Goal: Transaction & Acquisition: Purchase product/service

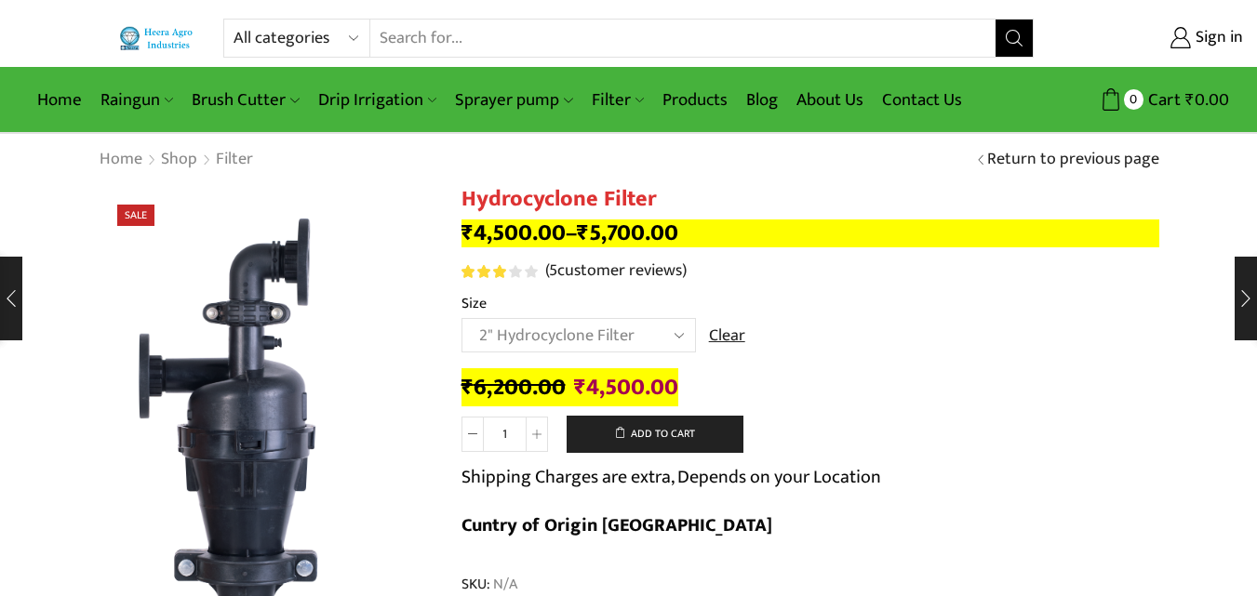
select select "2" Hydrocyclone Filter"
click at [119, 155] on link "Home" at bounding box center [121, 160] width 45 height 24
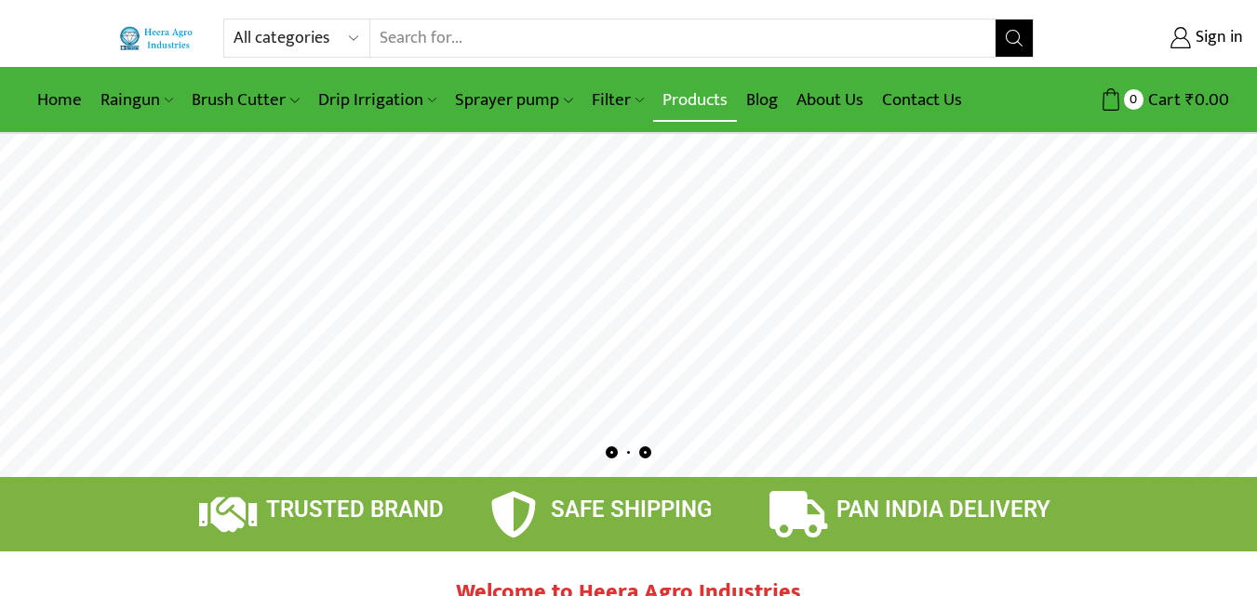
click at [701, 98] on link "Products" at bounding box center [695, 100] width 84 height 44
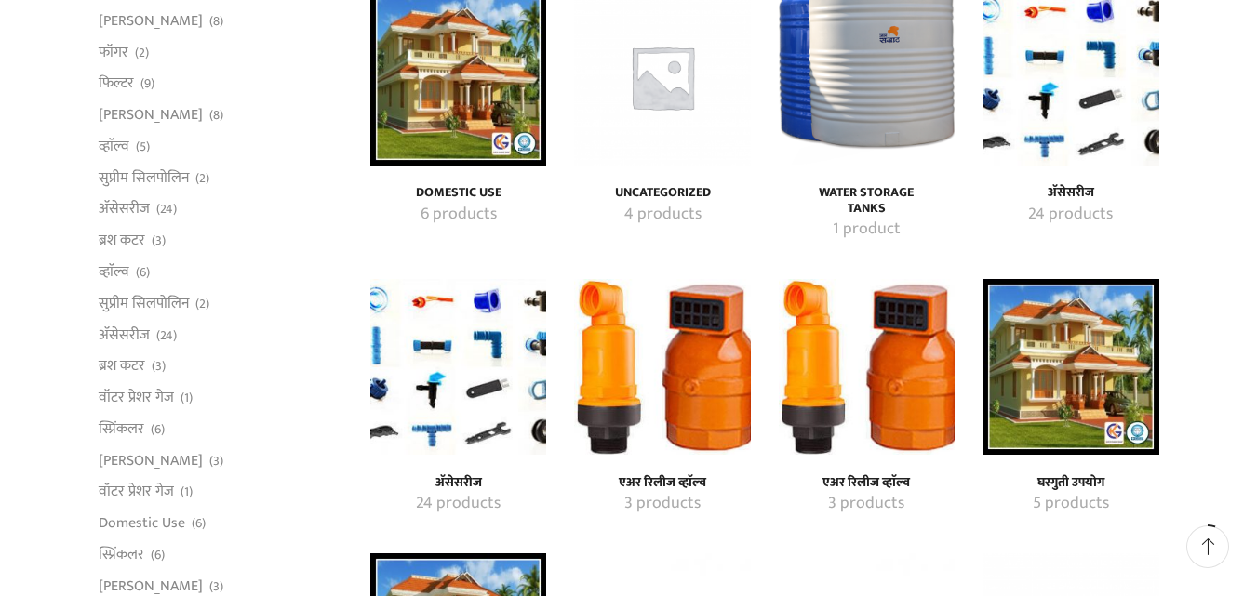
scroll to position [279, 0]
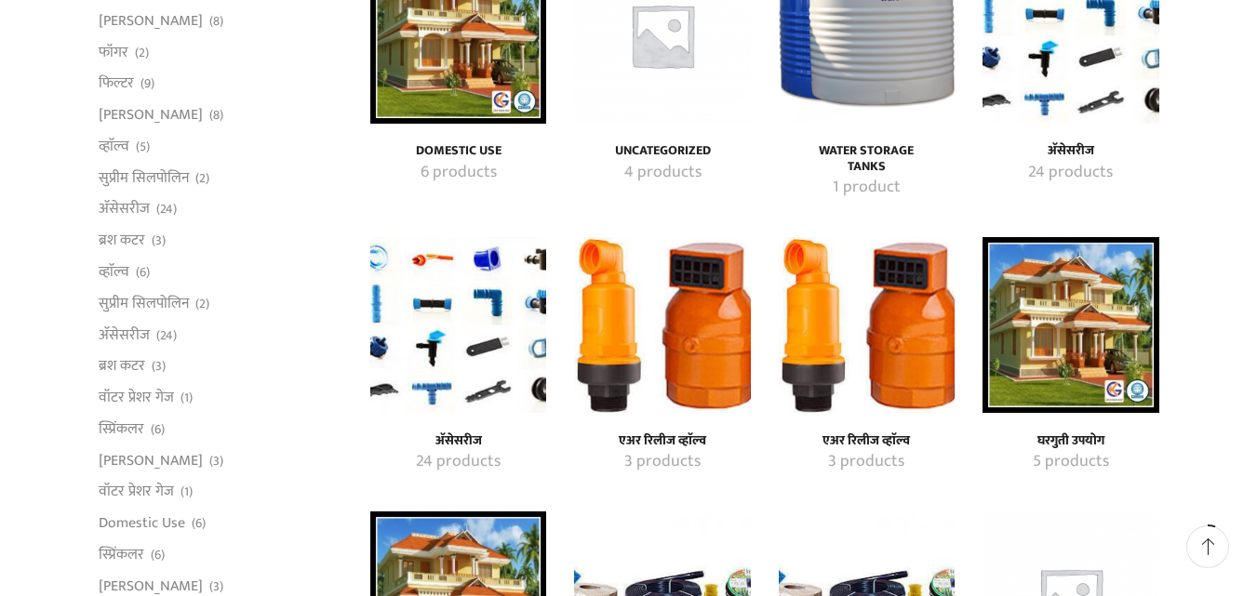
click at [724, 345] on img "Visit product category एअर रिलीज व्हाॅल्व" at bounding box center [662, 325] width 176 height 176
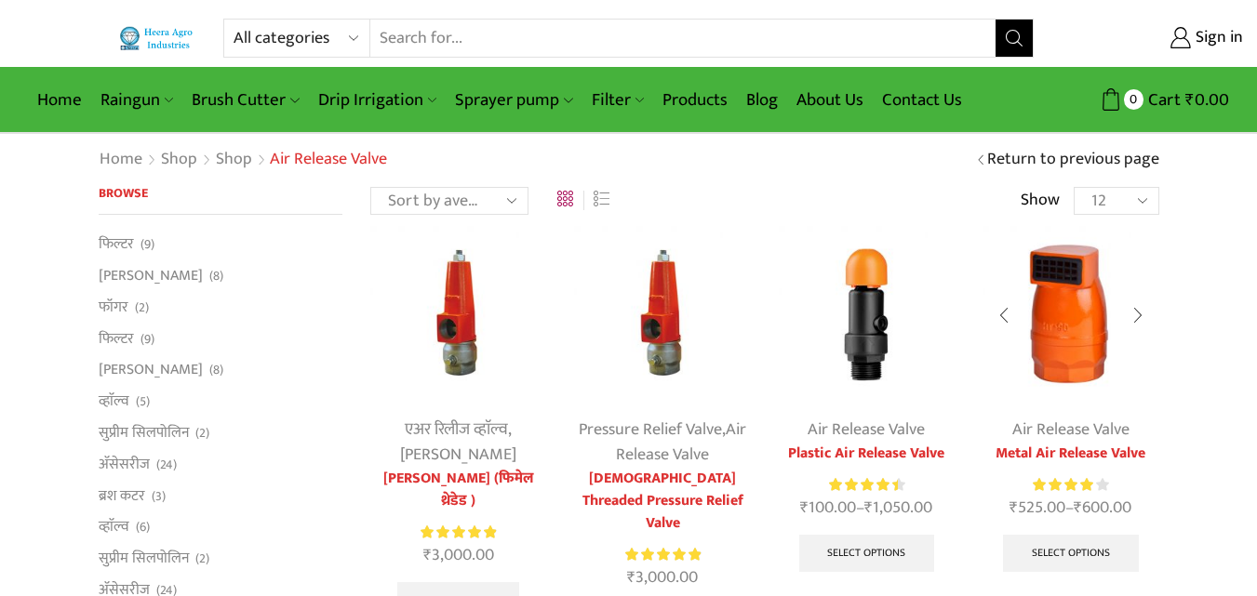
click at [1046, 331] on img at bounding box center [1070, 314] width 176 height 176
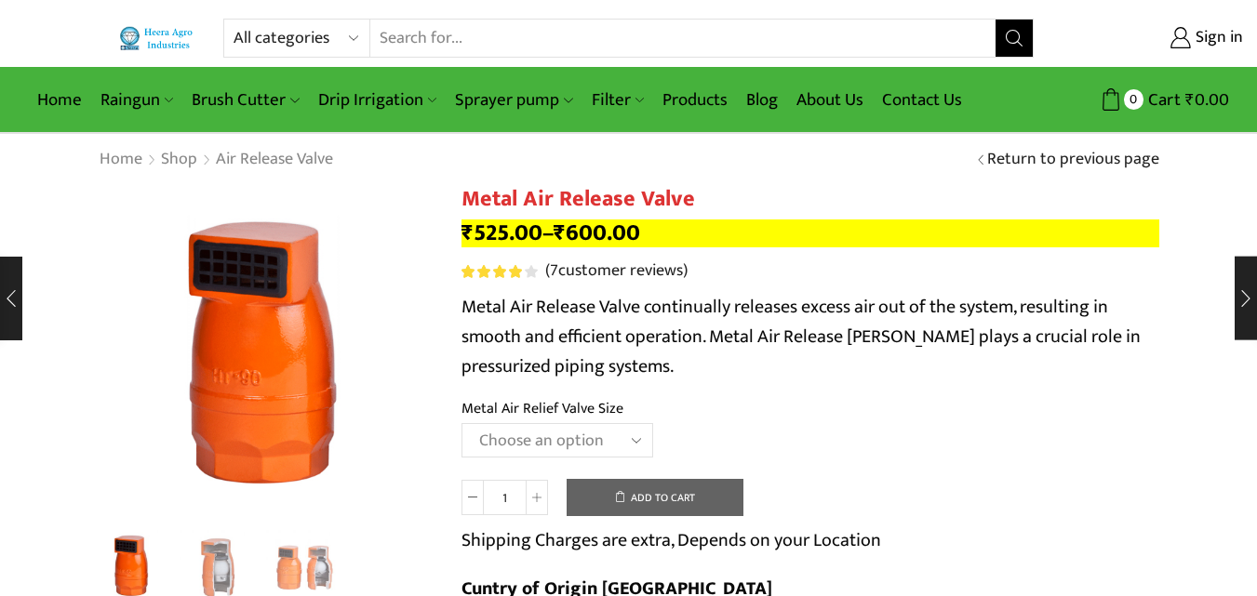
click at [515, 442] on select "Choose an option HT-88P 1" HT-89 1.5"" at bounding box center [557, 440] width 192 height 34
click at [557, 433] on select "Choose an option HT-88P 1" HT-89 1.5"" at bounding box center [557, 440] width 192 height 34
click at [538, 429] on select "Choose an option HT-88P 1" HT-89 1.5"" at bounding box center [557, 440] width 192 height 34
click at [461, 423] on select "Choose an option HT-88P 1" HT-89 1.5"" at bounding box center [557, 440] width 192 height 34
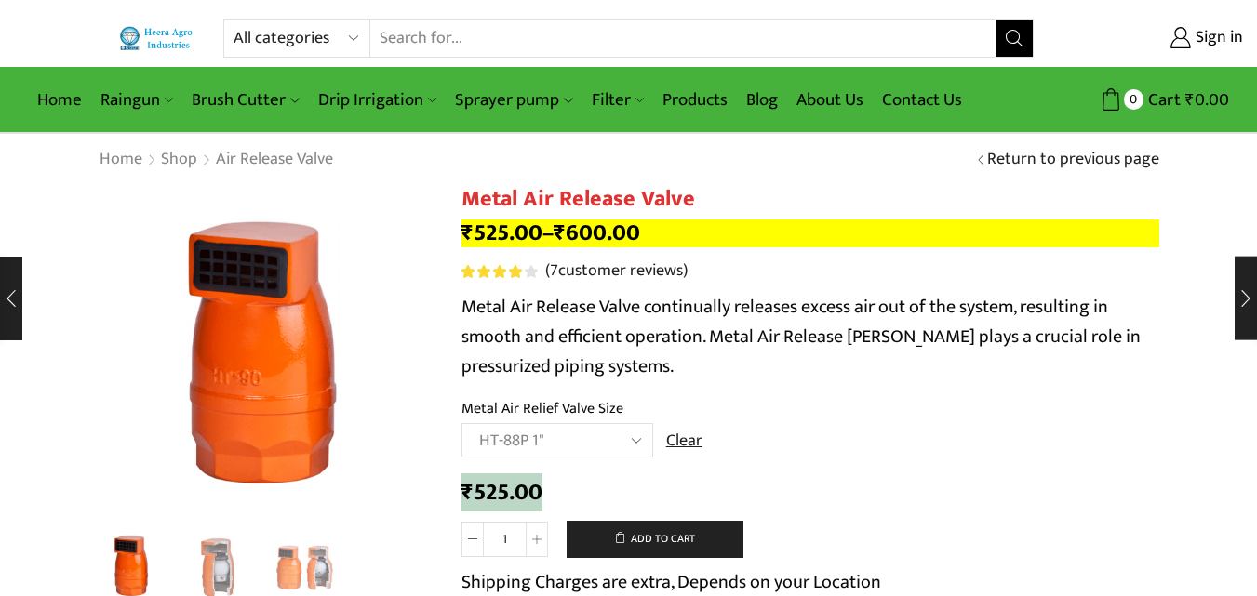
drag, startPoint x: 463, startPoint y: 493, endPoint x: 619, endPoint y: 479, distance: 156.0
click at [619, 479] on div "₹ 525.00" at bounding box center [810, 493] width 698 height 29
copy bdi "₹ 525.00"
click at [560, 440] on select "Choose an option HT-88P 1" HT-89 1.5"" at bounding box center [557, 440] width 192 height 34
select select "ht-89-1-5"
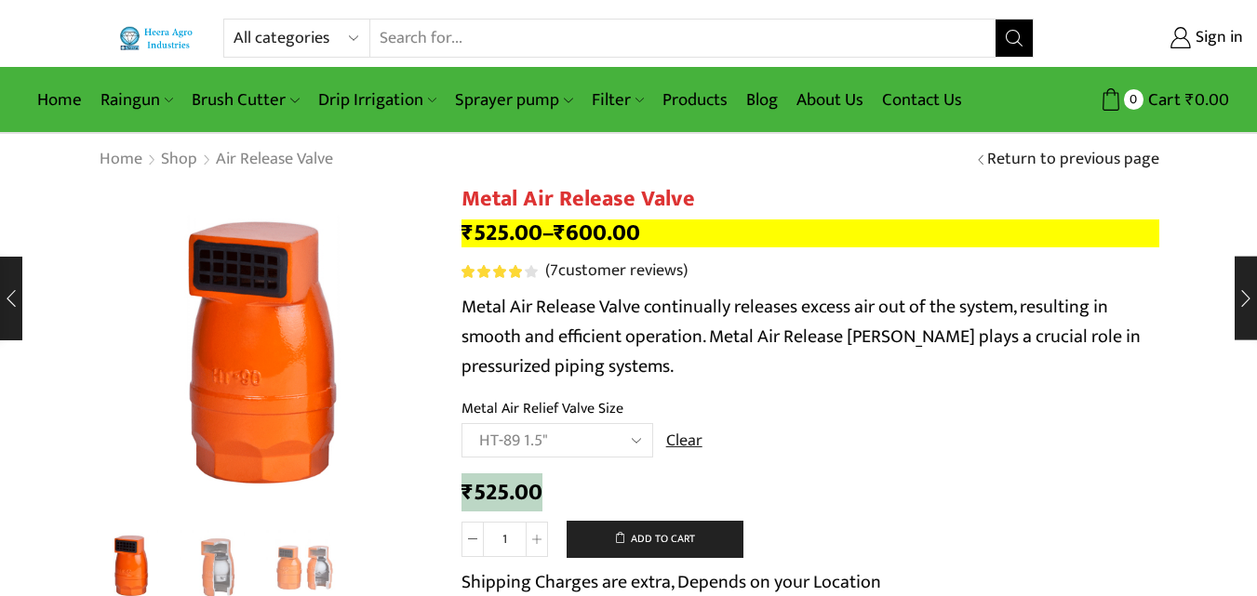
click at [461, 423] on select "Choose an option HT-88P 1" HT-89 1.5"" at bounding box center [557, 440] width 192 height 34
drag, startPoint x: 465, startPoint y: 495, endPoint x: 586, endPoint y: 488, distance: 121.1
click at [586, 488] on div "₹ 600.00" at bounding box center [810, 493] width 698 height 29
copy bdi "₹ 600.00"
